Goal: Find specific page/section: Find specific page/section

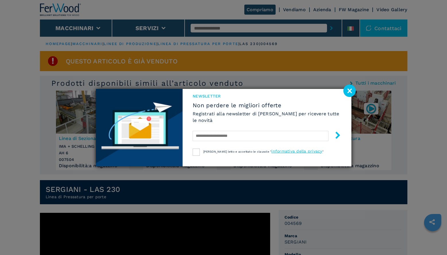
click at [351, 92] on image at bounding box center [349, 91] width 12 height 12
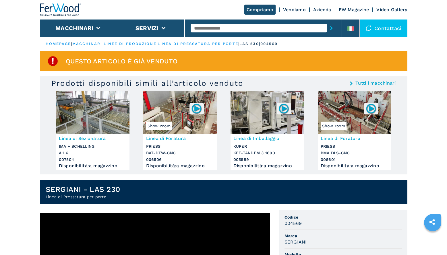
click at [291, 9] on link "Vendiamo" at bounding box center [294, 9] width 23 height 5
click at [141, 44] on link "linee di produzione" at bounding box center [130, 44] width 53 height 4
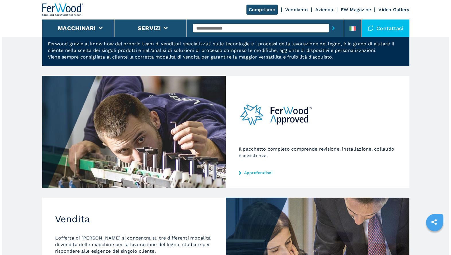
scroll to position [29, 0]
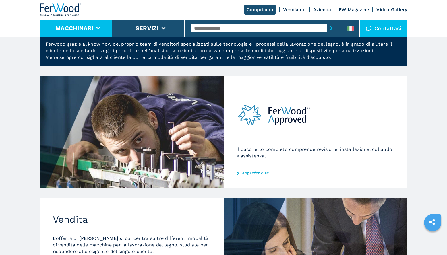
click at [90, 30] on button "Macchinari" at bounding box center [74, 28] width 38 height 7
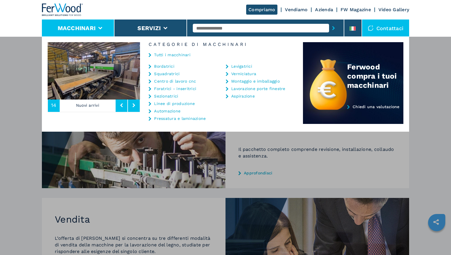
click at [260, 89] on link "Lavorazione porte finestre" at bounding box center [258, 89] width 54 height 4
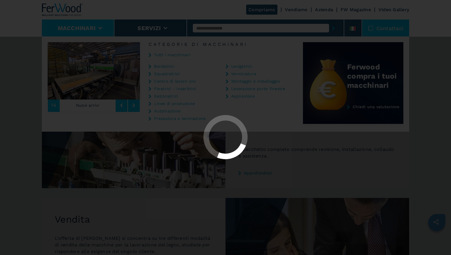
select select "**********"
